Goal: Book appointment/travel/reservation

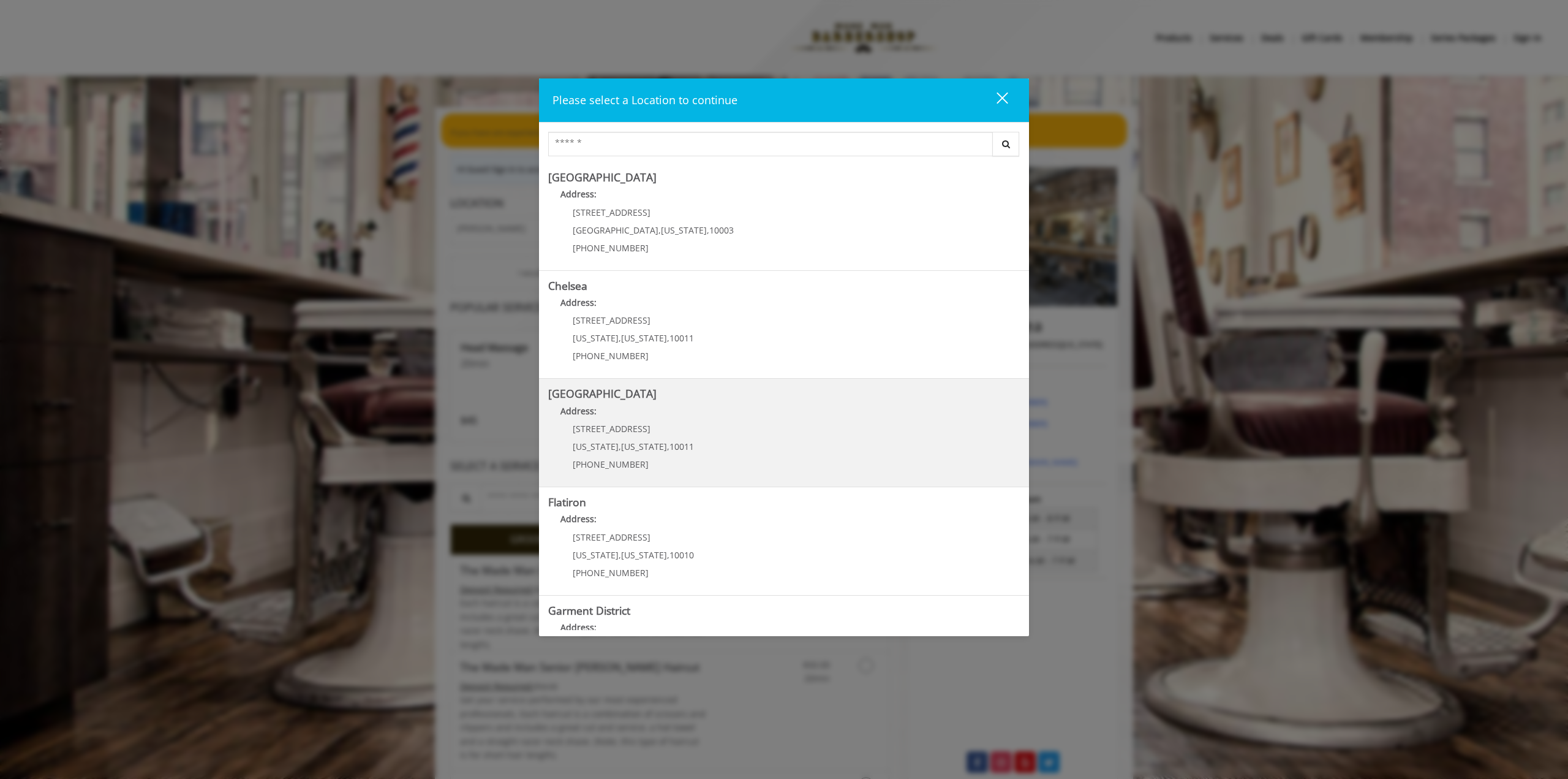
click at [752, 462] on Street "[GEOGRAPHIC_DATA] Address: [STREET_ADDRESS][US_STATE][US_STATE] (646) 850-0041" at bounding box center [783, 433] width 471 height 90
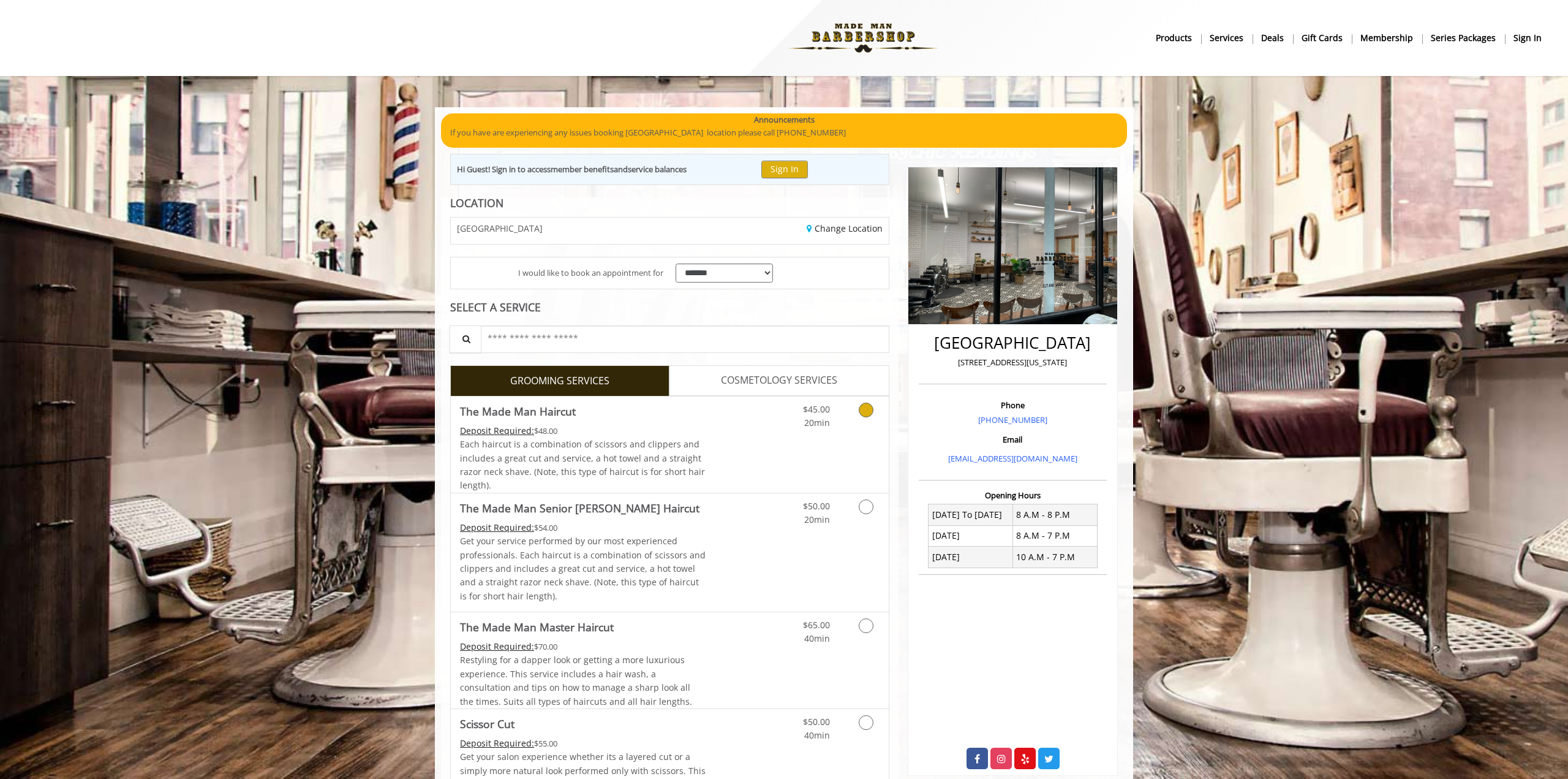
click at [868, 396] on link "Grooming services" at bounding box center [864, 414] width 31 height 34
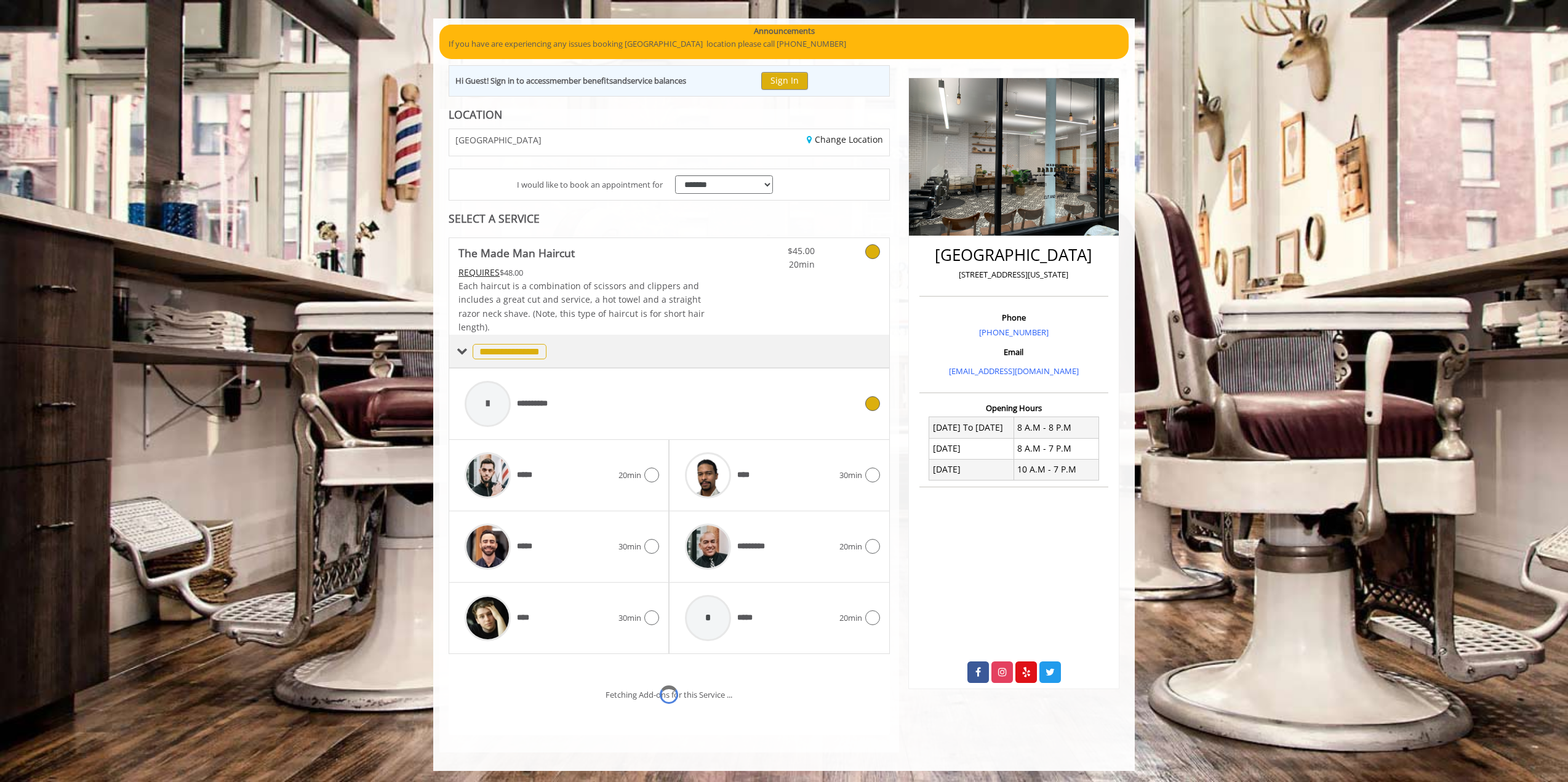
scroll to position [141, 0]
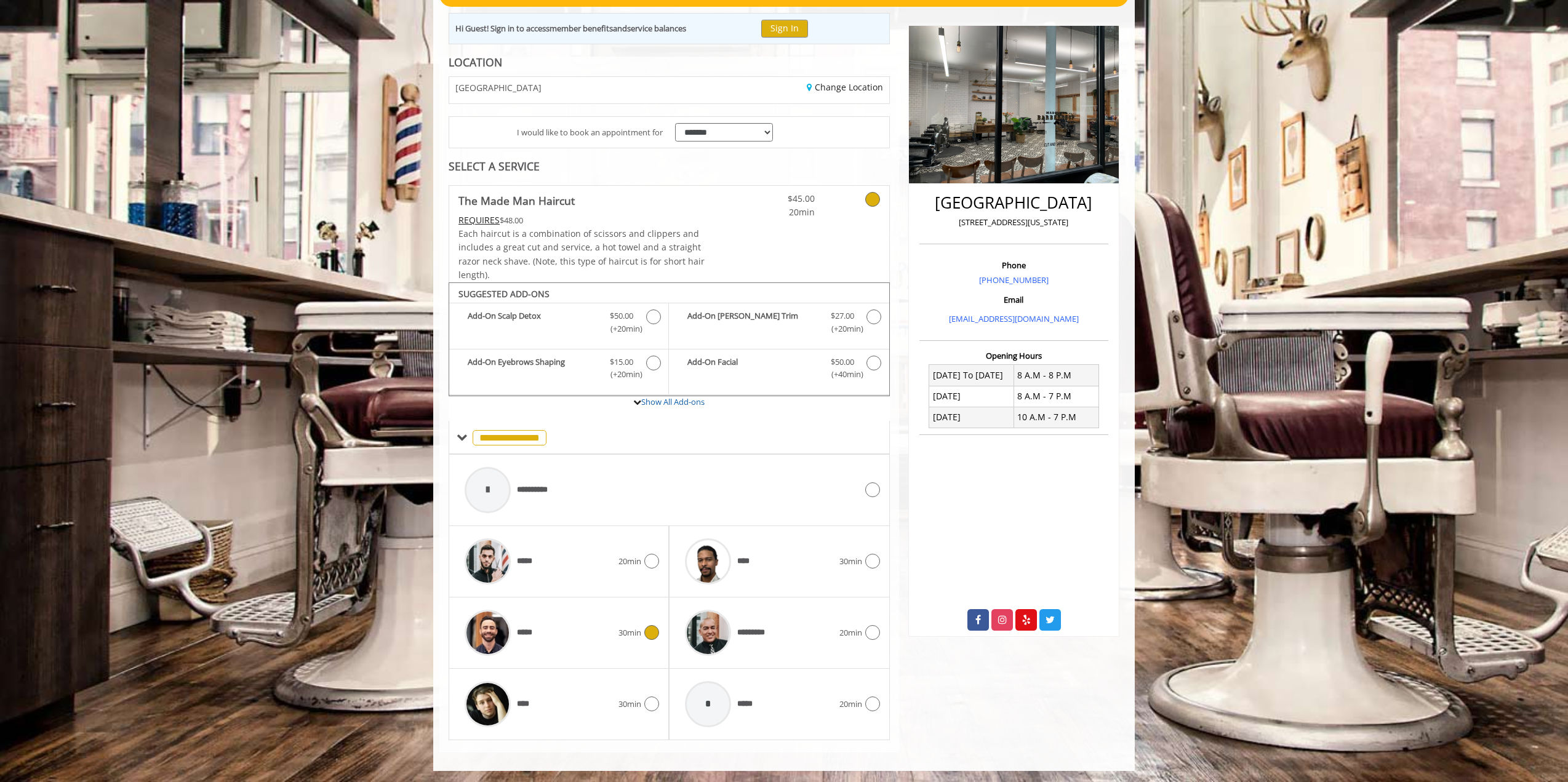
click at [649, 631] on icon at bounding box center [651, 632] width 15 height 15
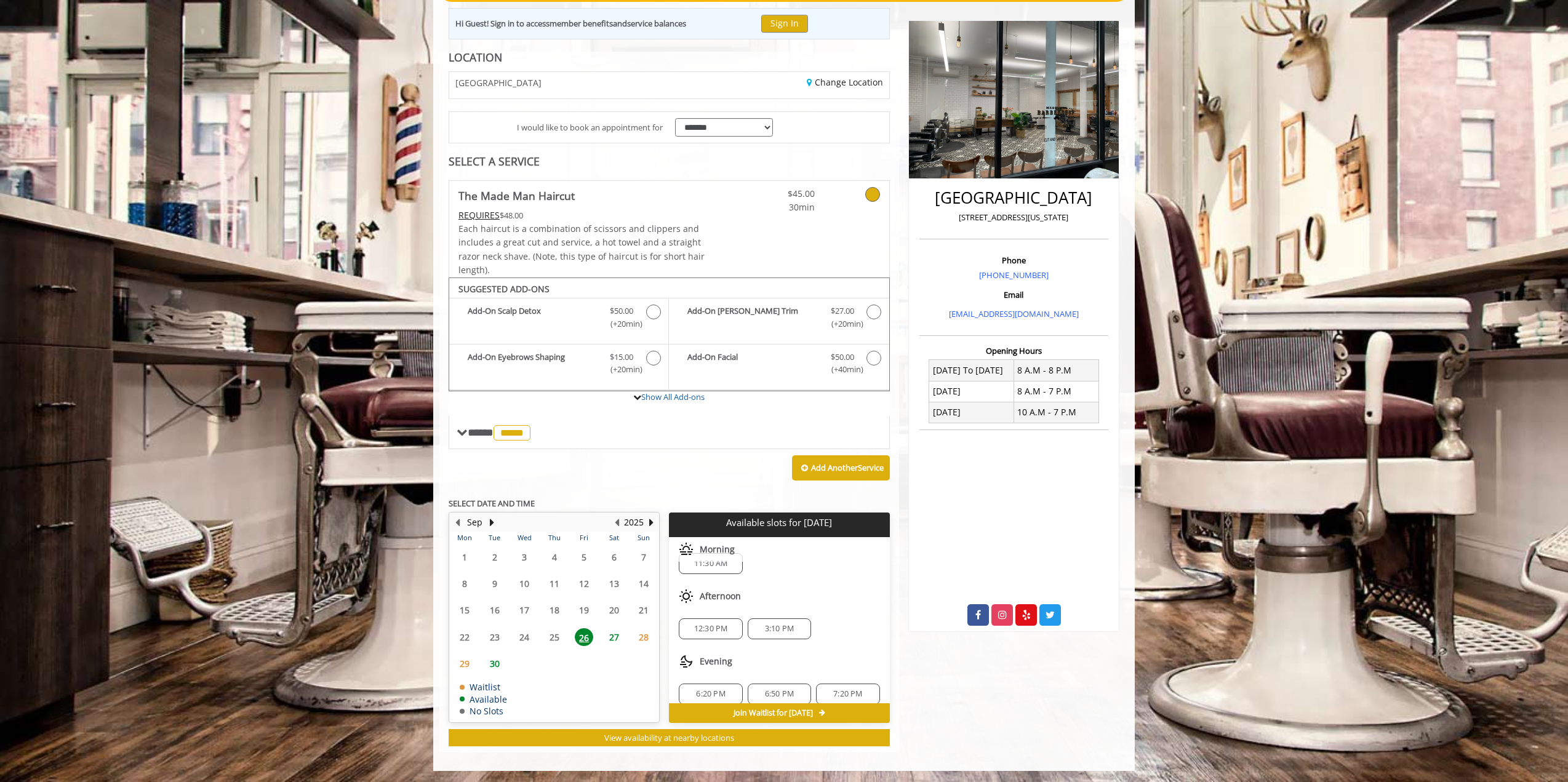
scroll to position [0, 0]
click at [713, 581] on span "11:30 AM" at bounding box center [711, 581] width 34 height 10
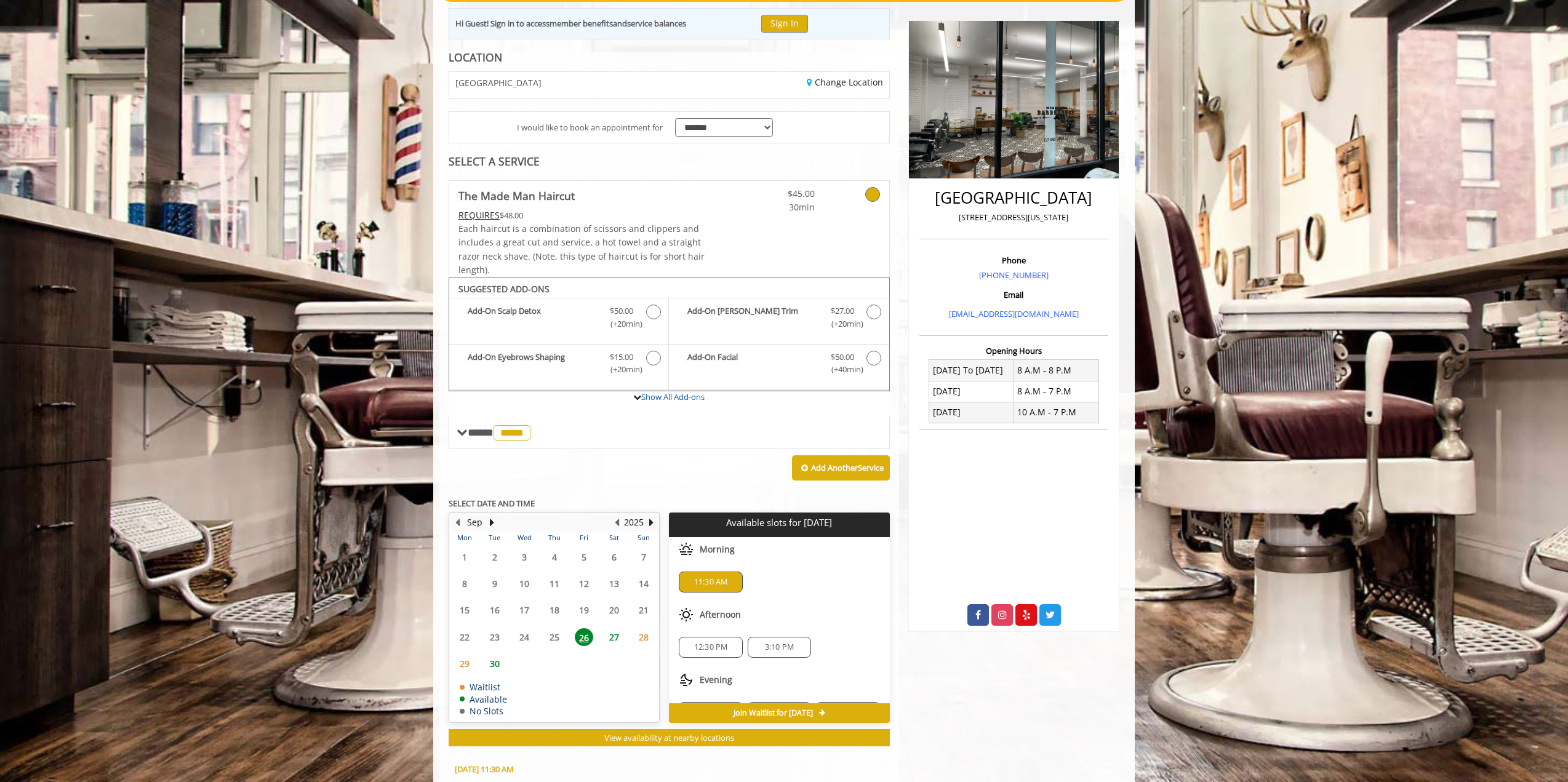
scroll to position [369, 0]
